Goal: Navigation & Orientation: Understand site structure

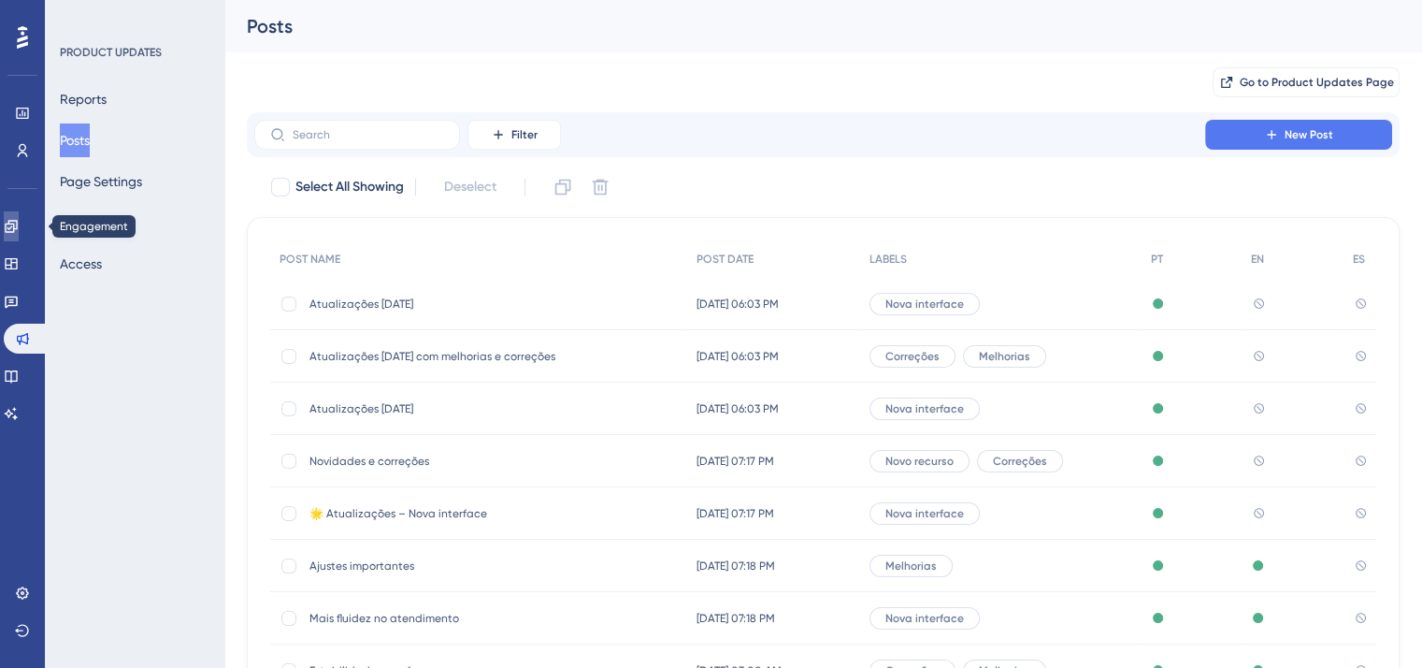
click at [19, 222] on icon at bounding box center [11, 226] width 15 height 15
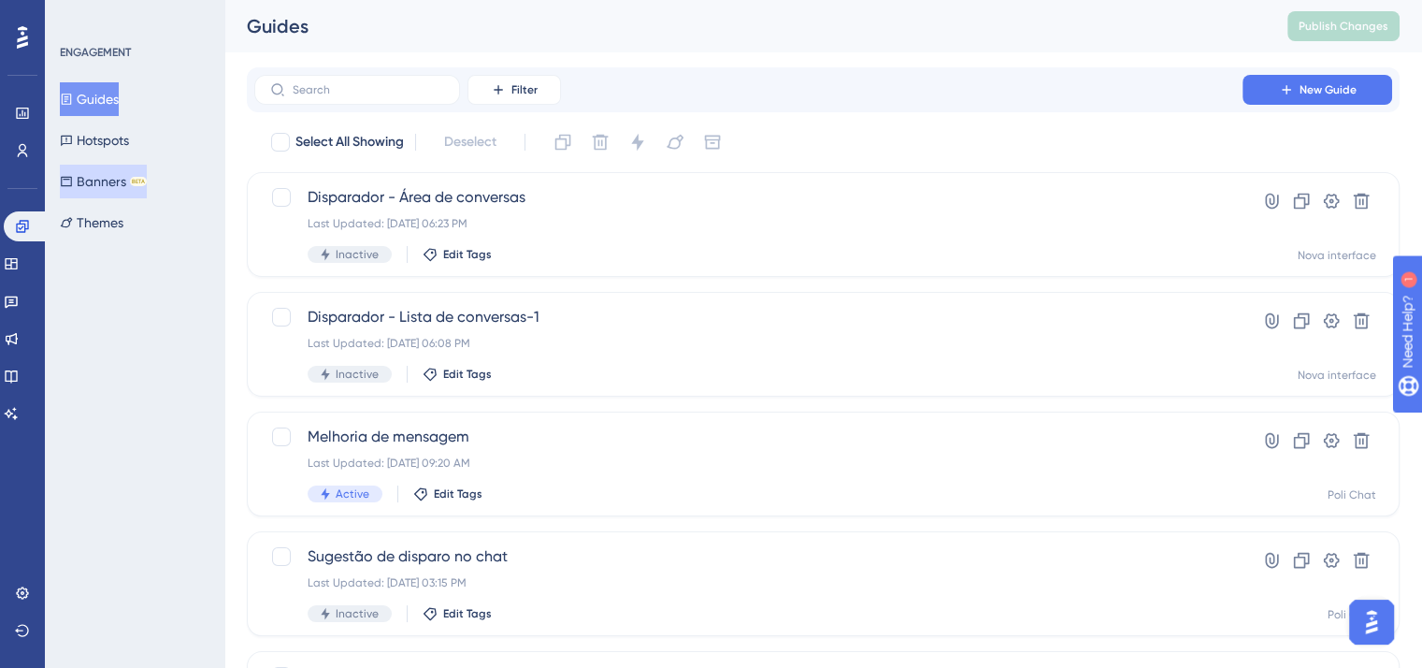
click at [108, 175] on button "Banners BETA" at bounding box center [103, 182] width 87 height 34
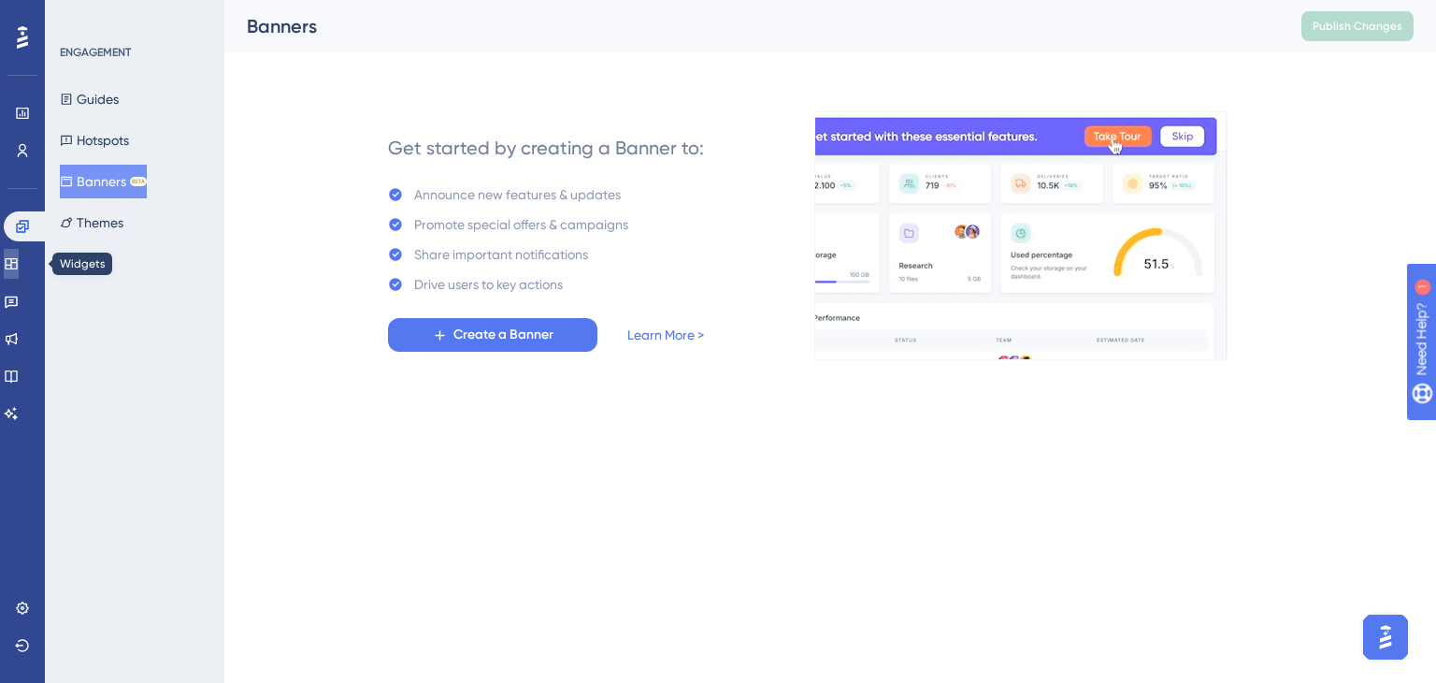
click at [19, 271] on link at bounding box center [11, 264] width 15 height 30
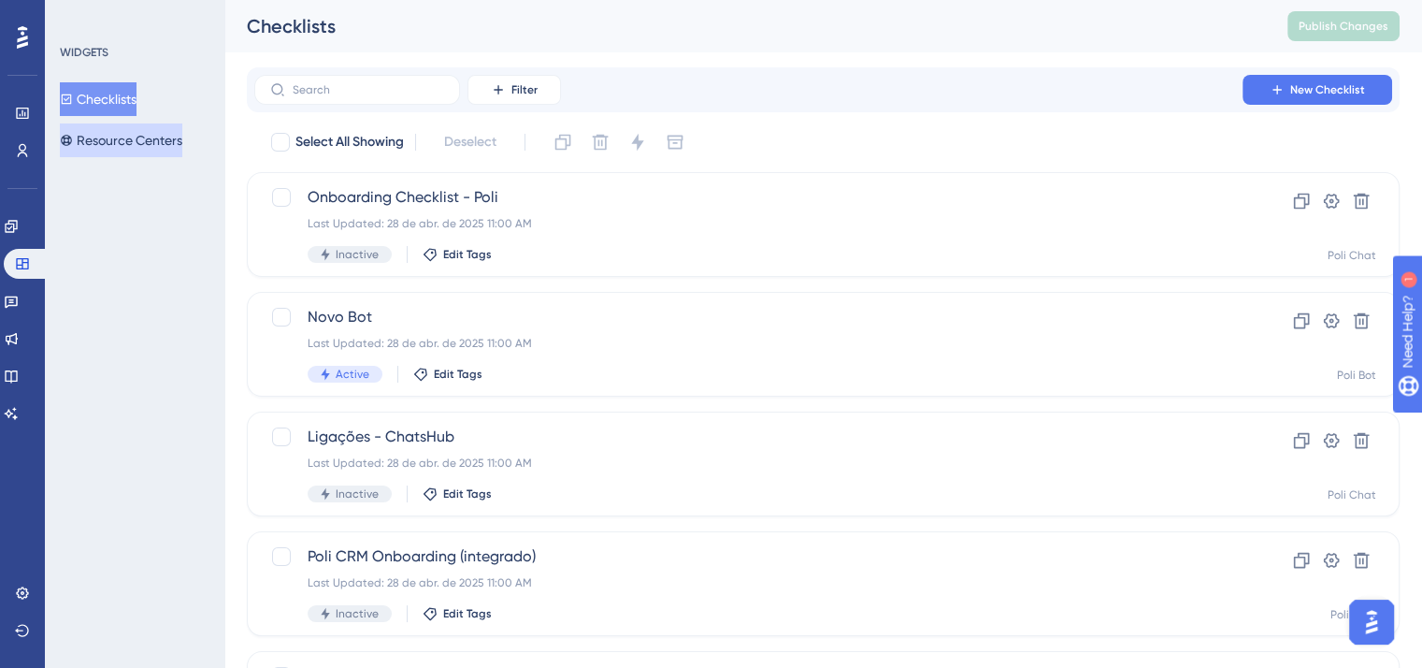
click at [138, 142] on button "Resource Centers" at bounding box center [121, 140] width 123 height 34
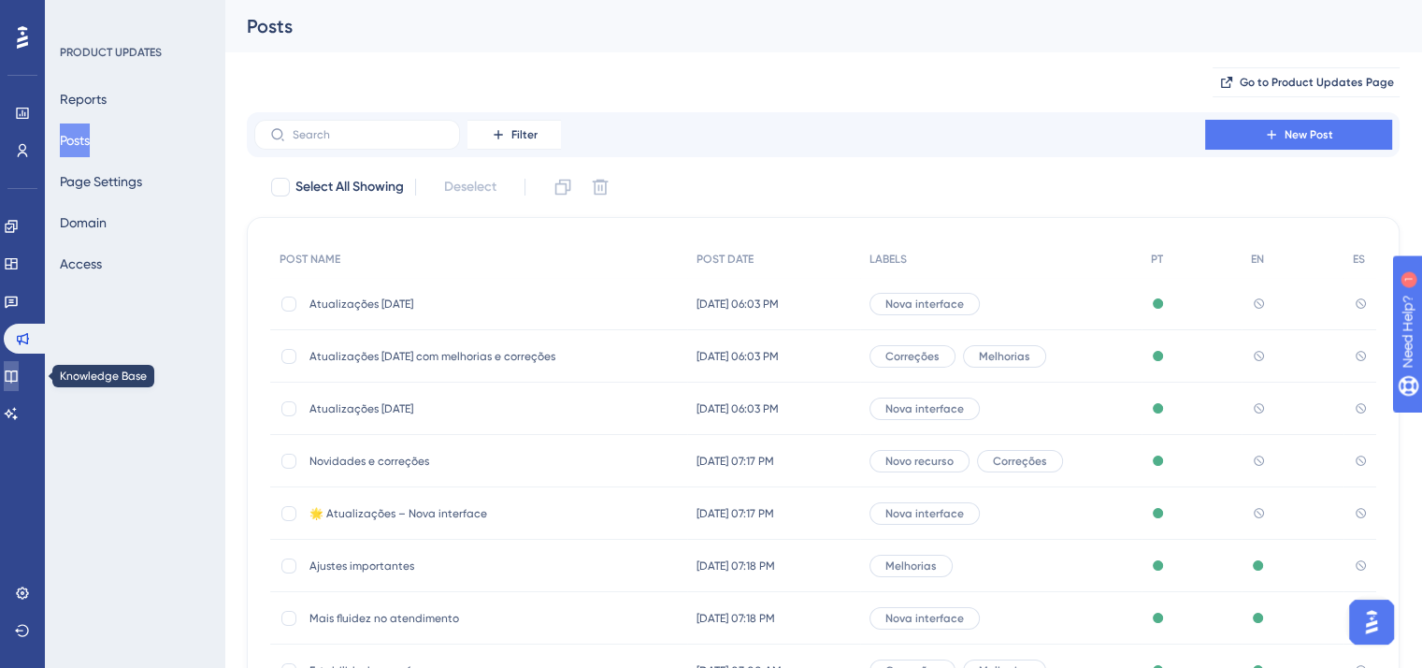
click at [17, 377] on icon at bounding box center [11, 376] width 12 height 12
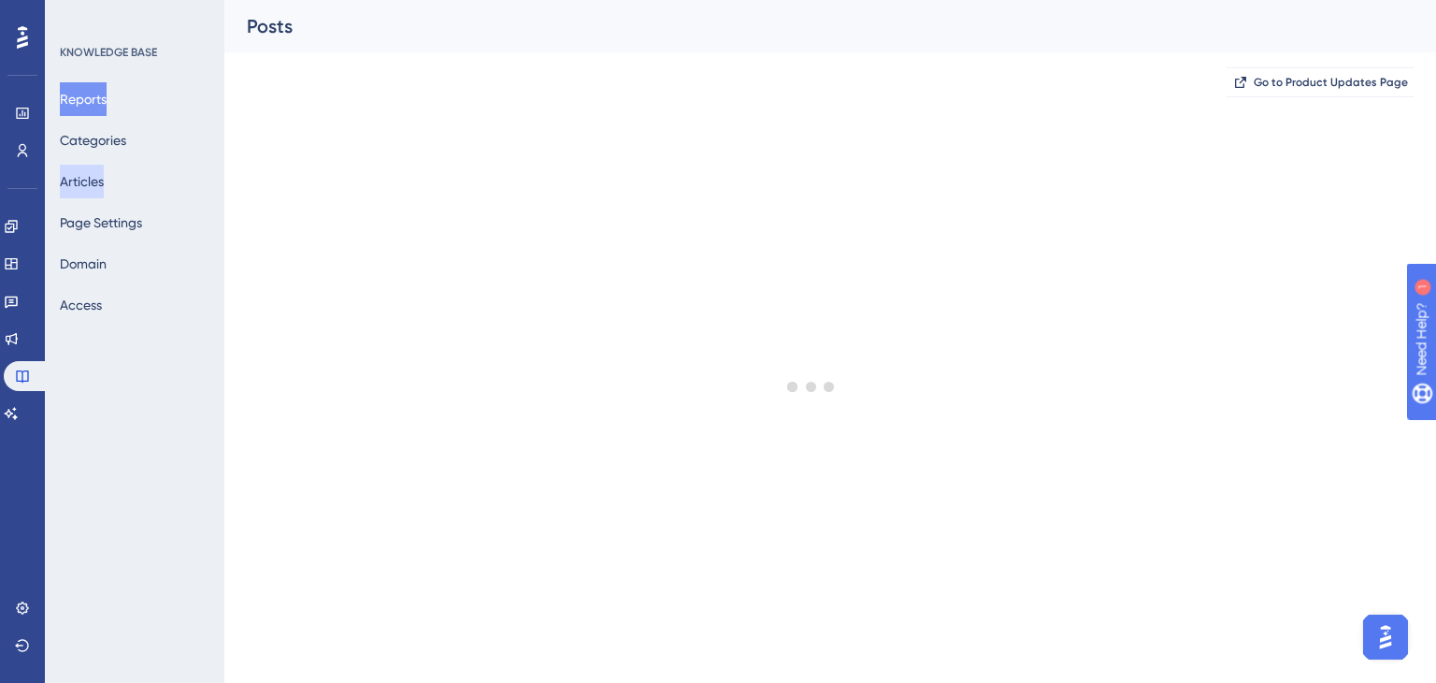
click at [86, 180] on button "Articles" at bounding box center [82, 182] width 44 height 34
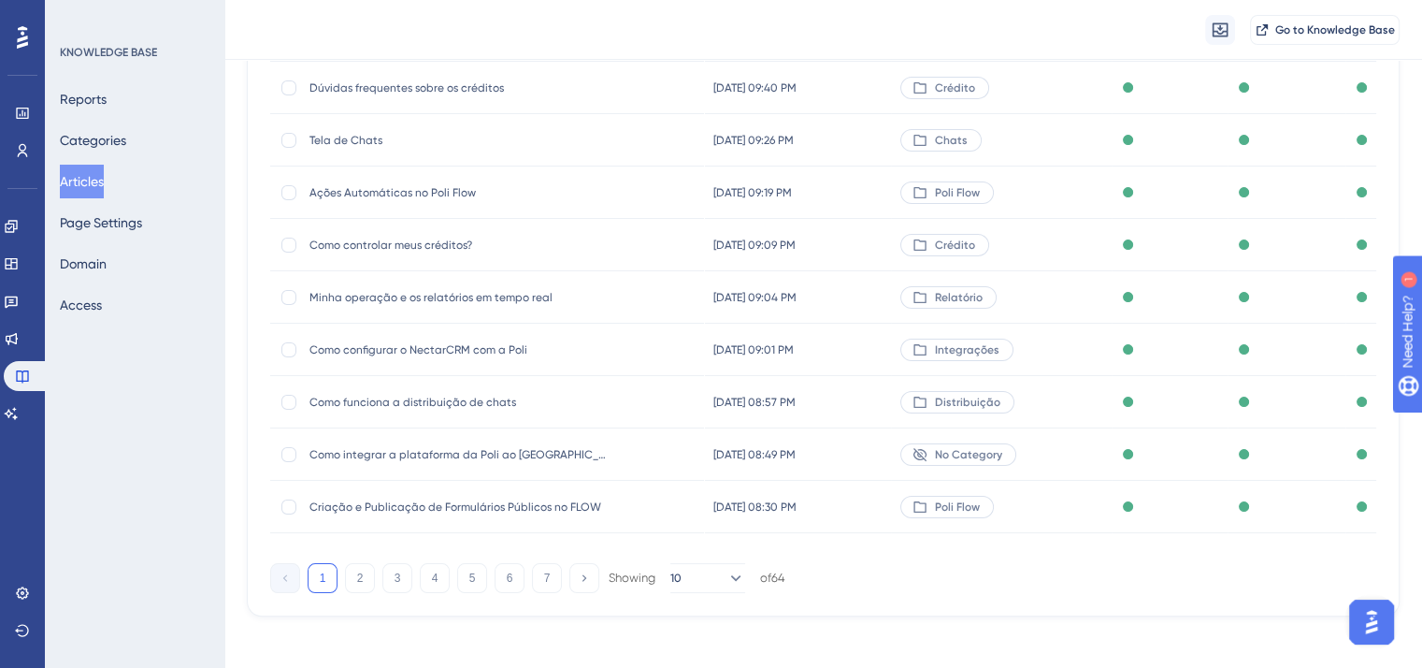
scroll to position [283, 0]
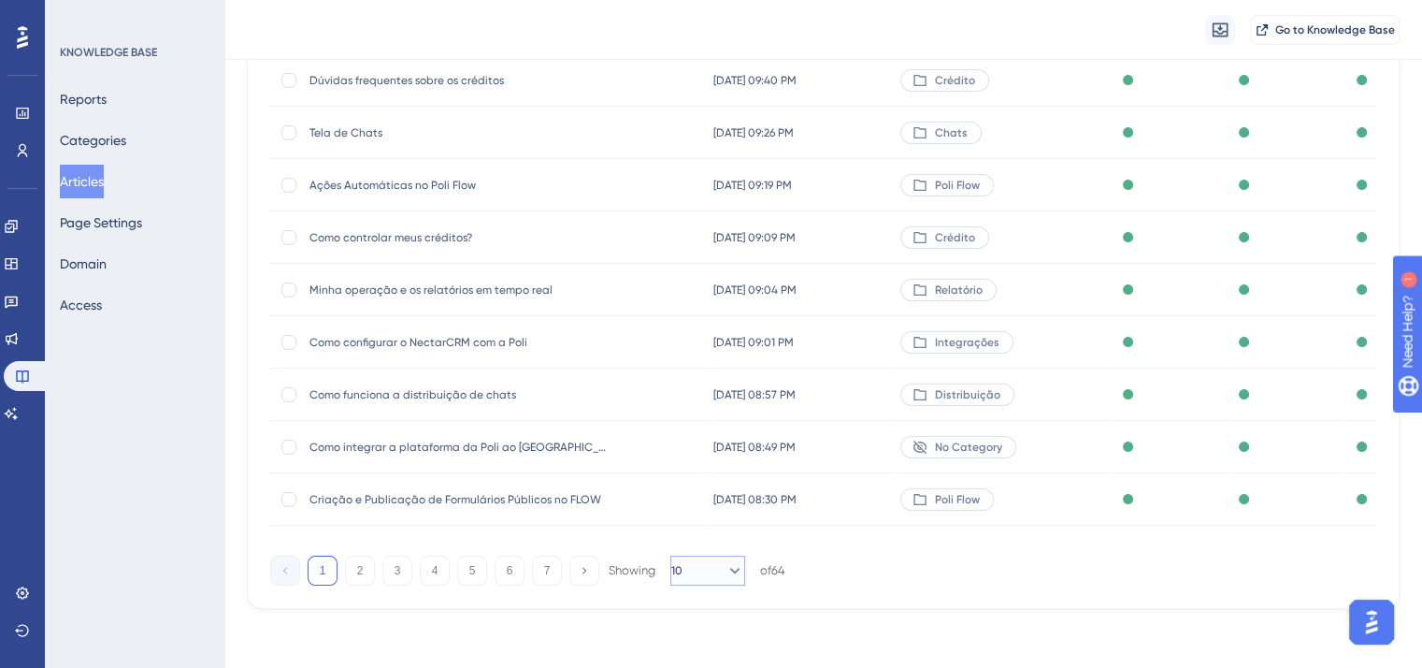
click at [726, 570] on icon at bounding box center [735, 570] width 19 height 19
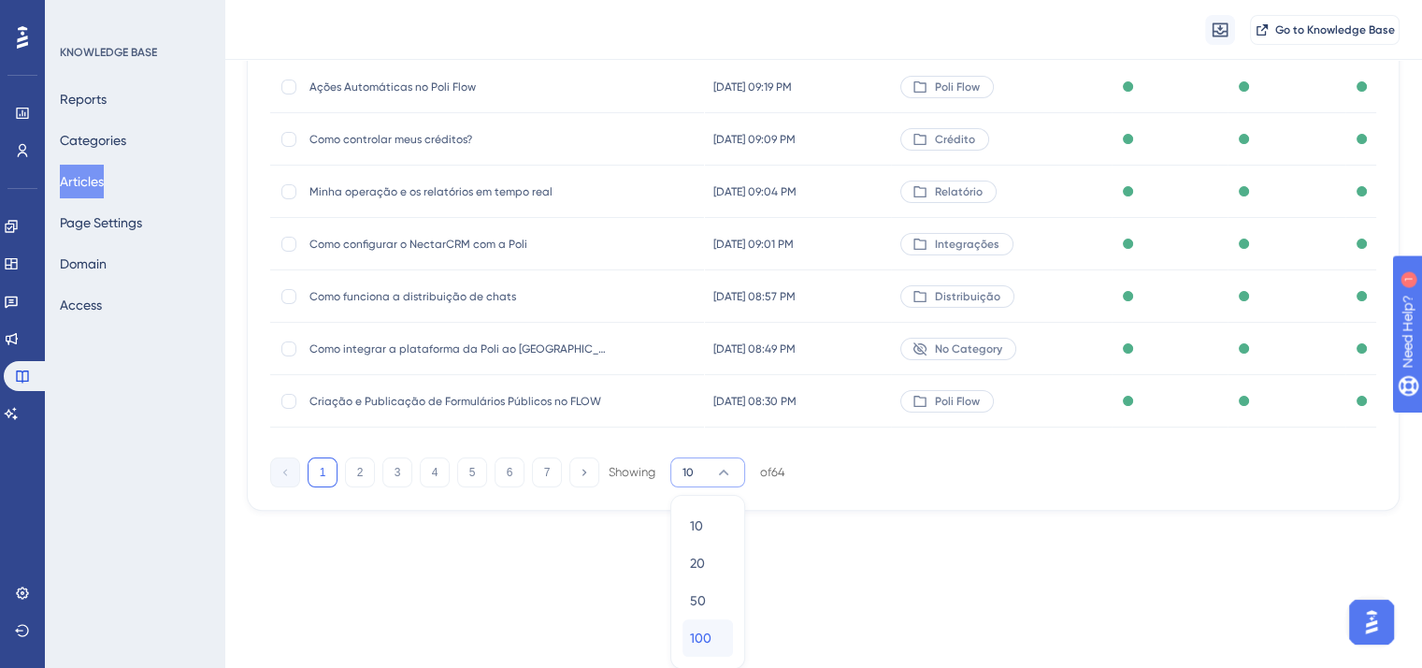
click at [707, 642] on span "100" at bounding box center [701, 638] width 22 height 22
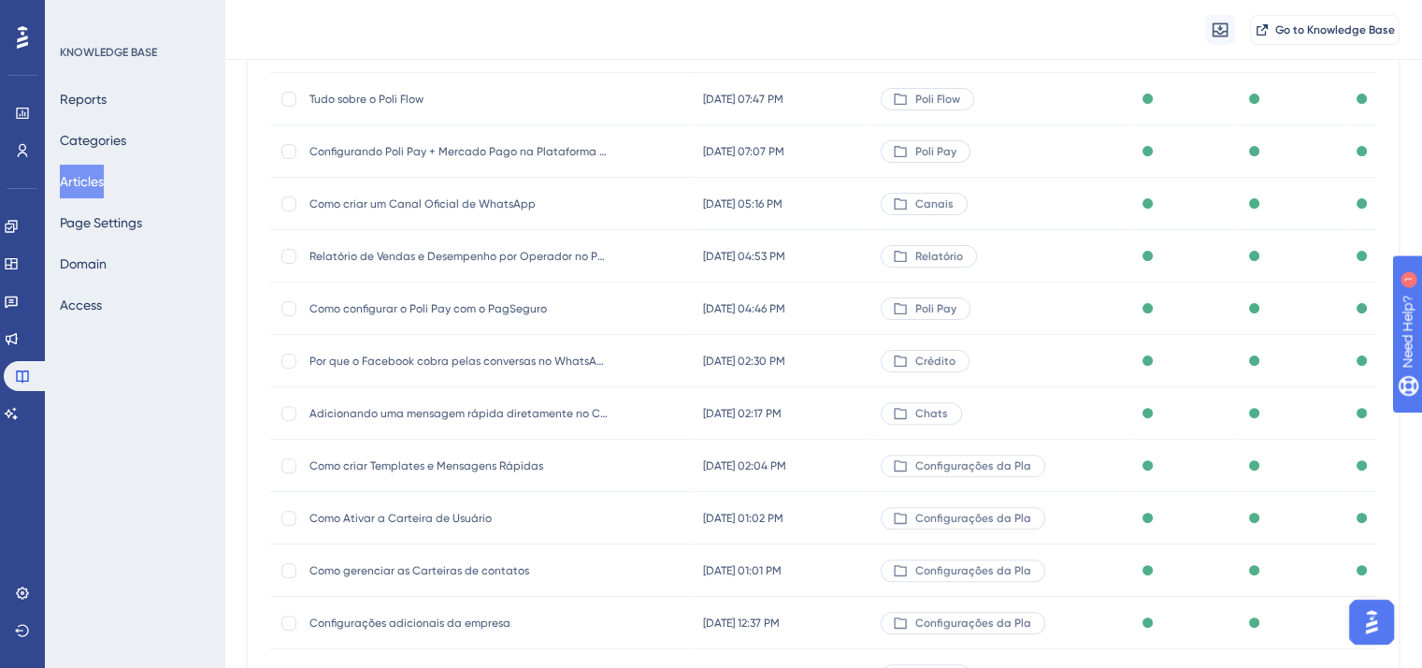
scroll to position [0, 0]
